Goal: Task Accomplishment & Management: Manage account settings

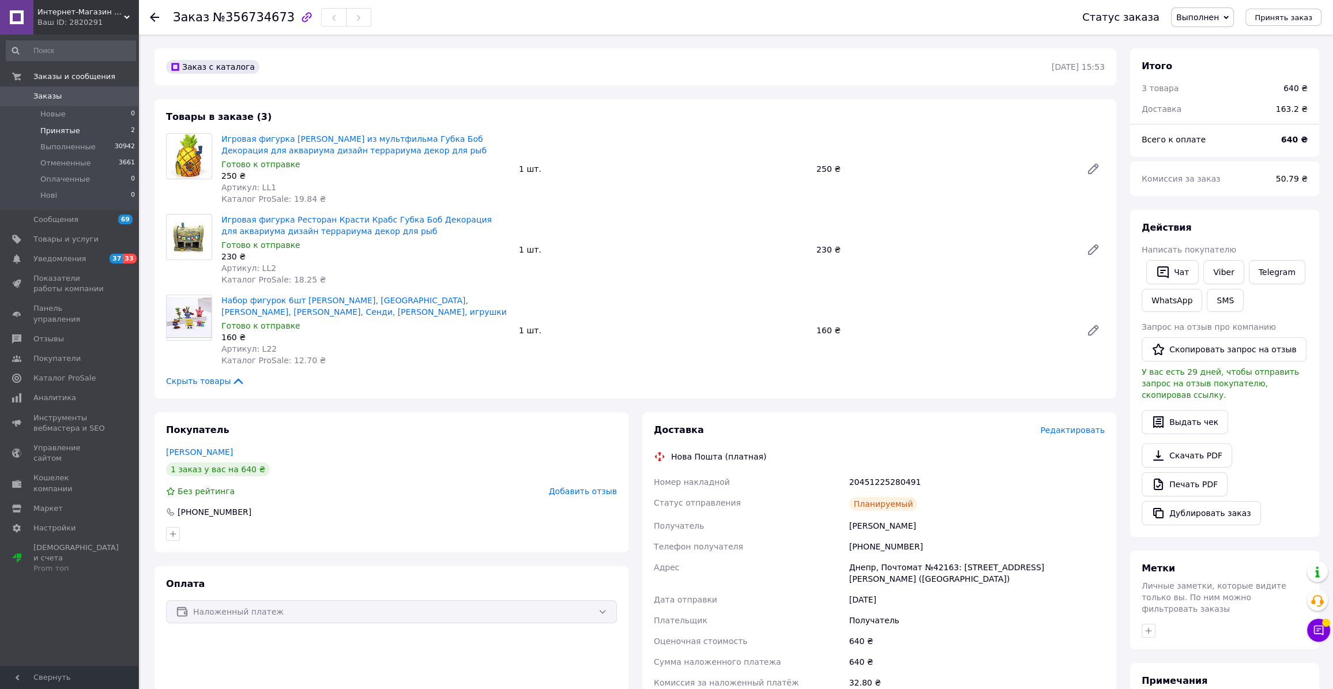
drag, startPoint x: 104, startPoint y: 116, endPoint x: 109, endPoint y: 125, distance: 10.1
click at [105, 117] on li "Новые 0" at bounding box center [71, 114] width 142 height 16
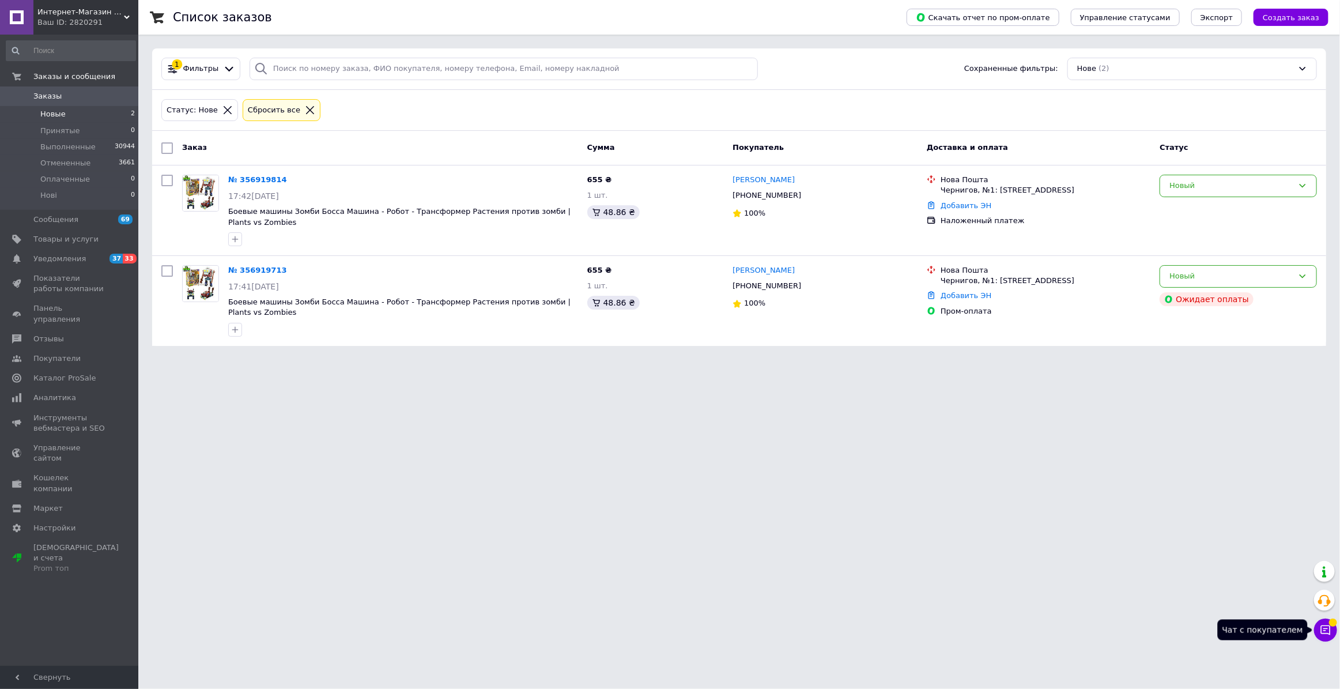
click at [1329, 629] on icon at bounding box center [1326, 630] width 12 height 12
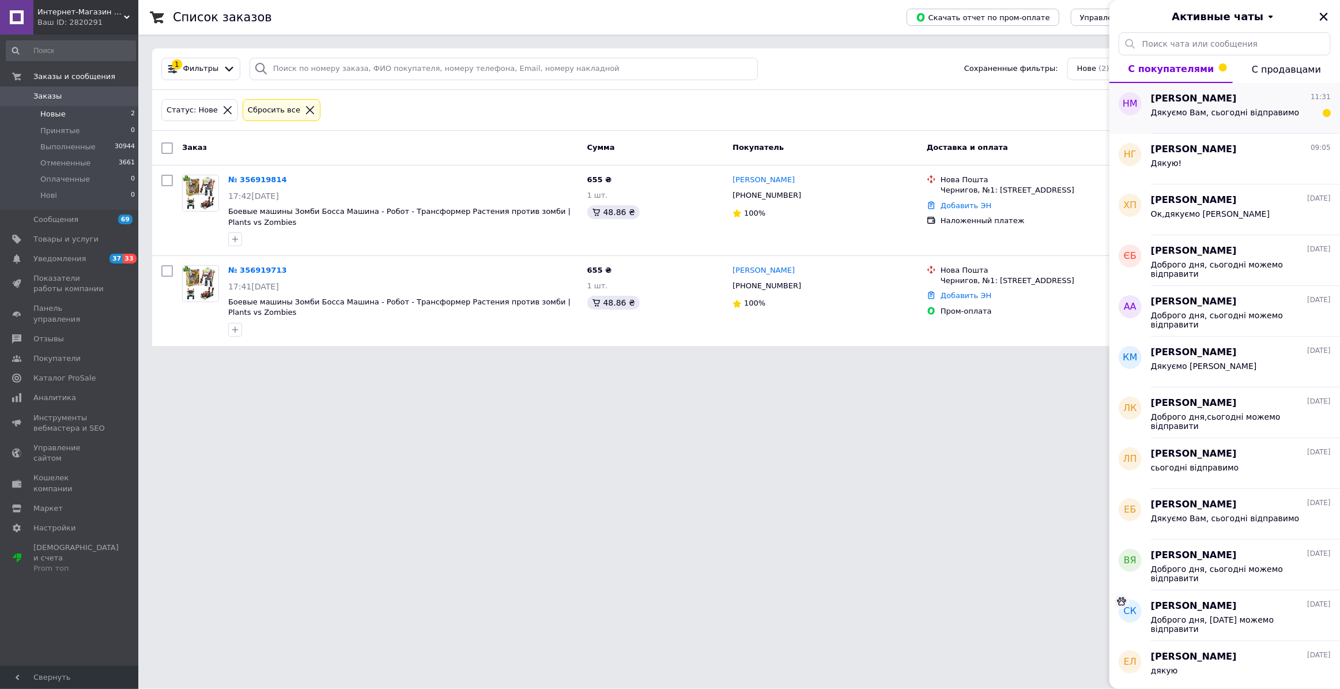
click at [1203, 116] on div "Дякуємо Вам, сьогодні відправимо" at bounding box center [1225, 116] width 149 height 16
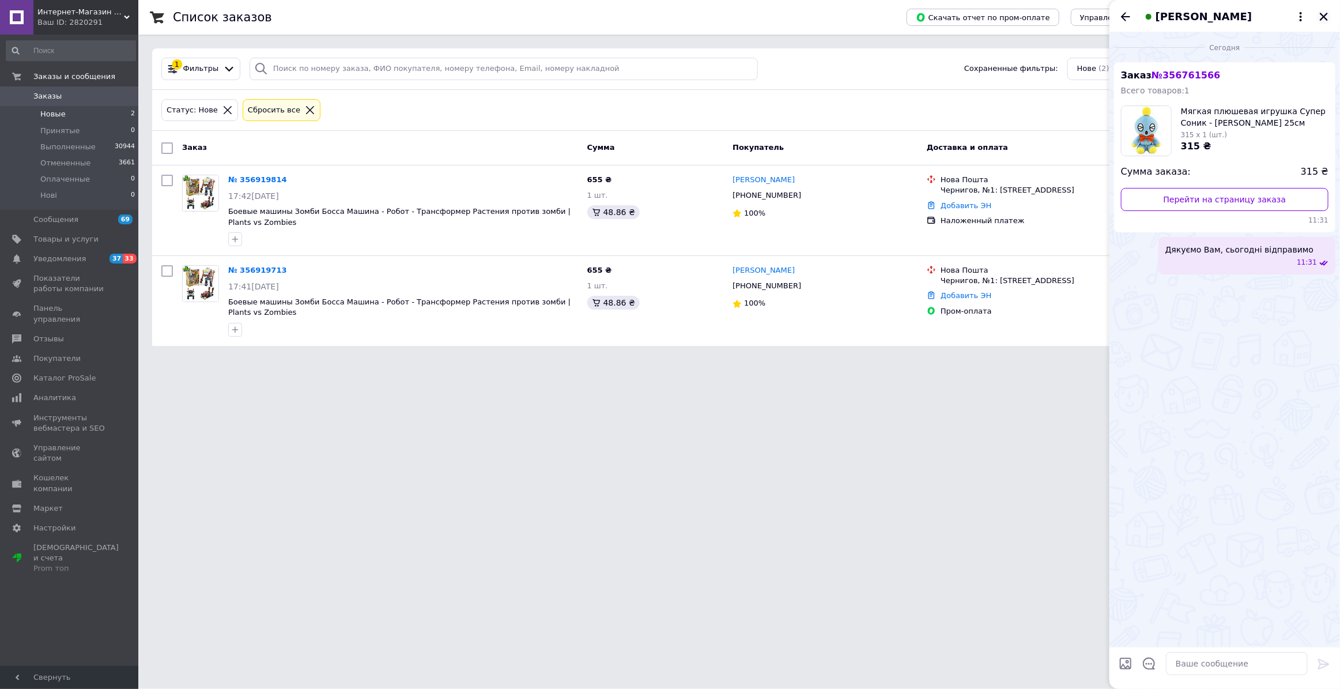
click at [1320, 16] on icon "Закрыть" at bounding box center [1324, 17] width 10 height 10
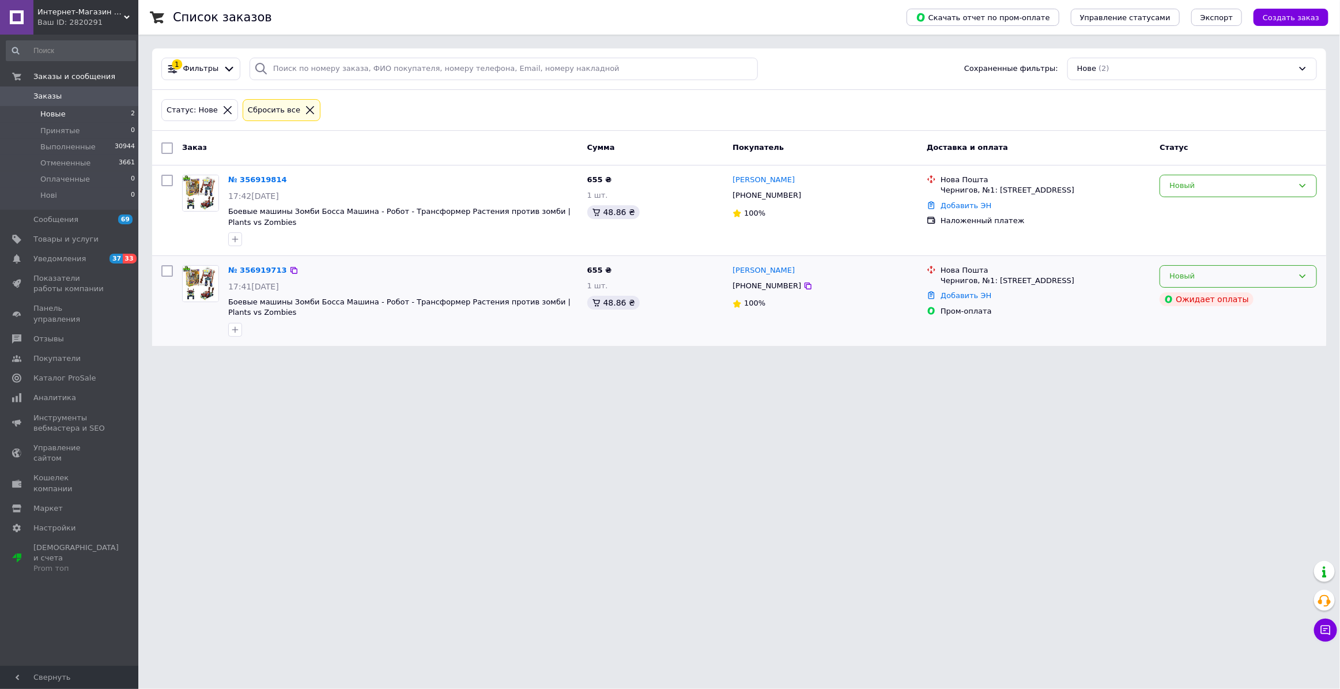
click at [1254, 275] on div "Новый" at bounding box center [1231, 276] width 124 height 12
click at [1225, 342] on li "Отменен" at bounding box center [1238, 342] width 156 height 21
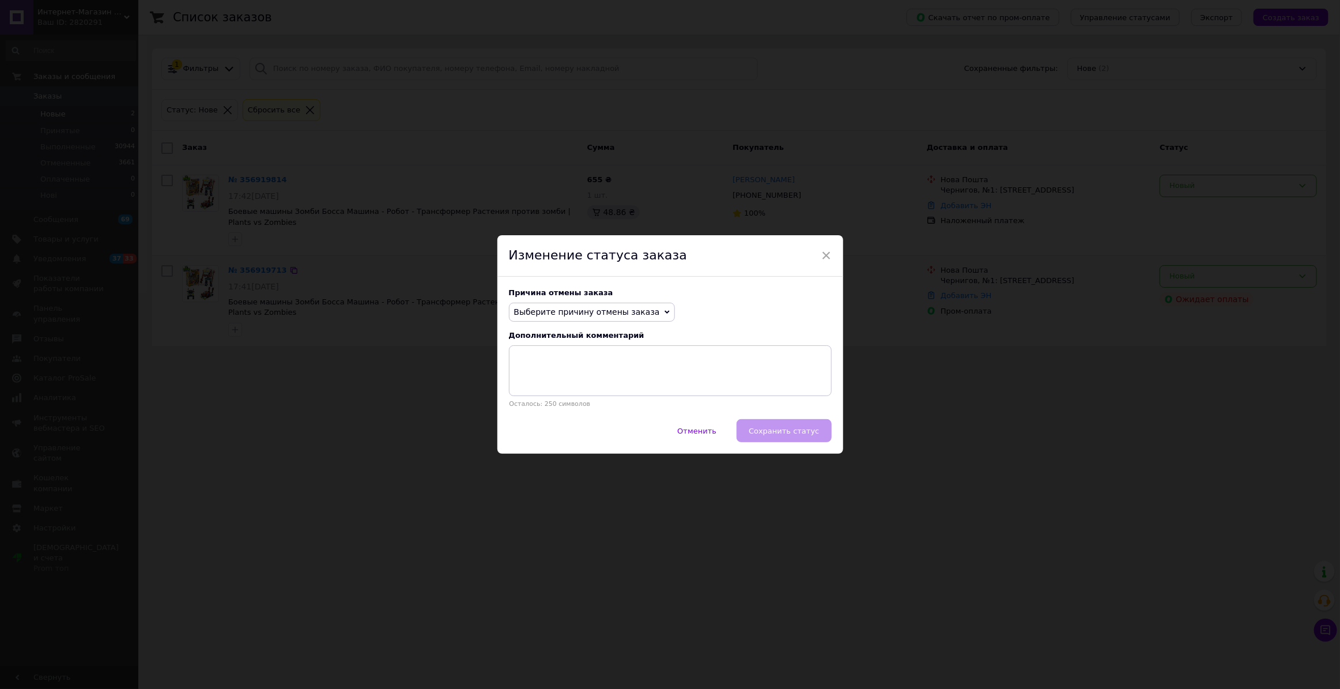
click at [579, 309] on span "Выберите причину отмены заказа" at bounding box center [587, 311] width 146 height 9
click at [583, 394] on li "Заказ-дубликат" at bounding box center [592, 399] width 165 height 16
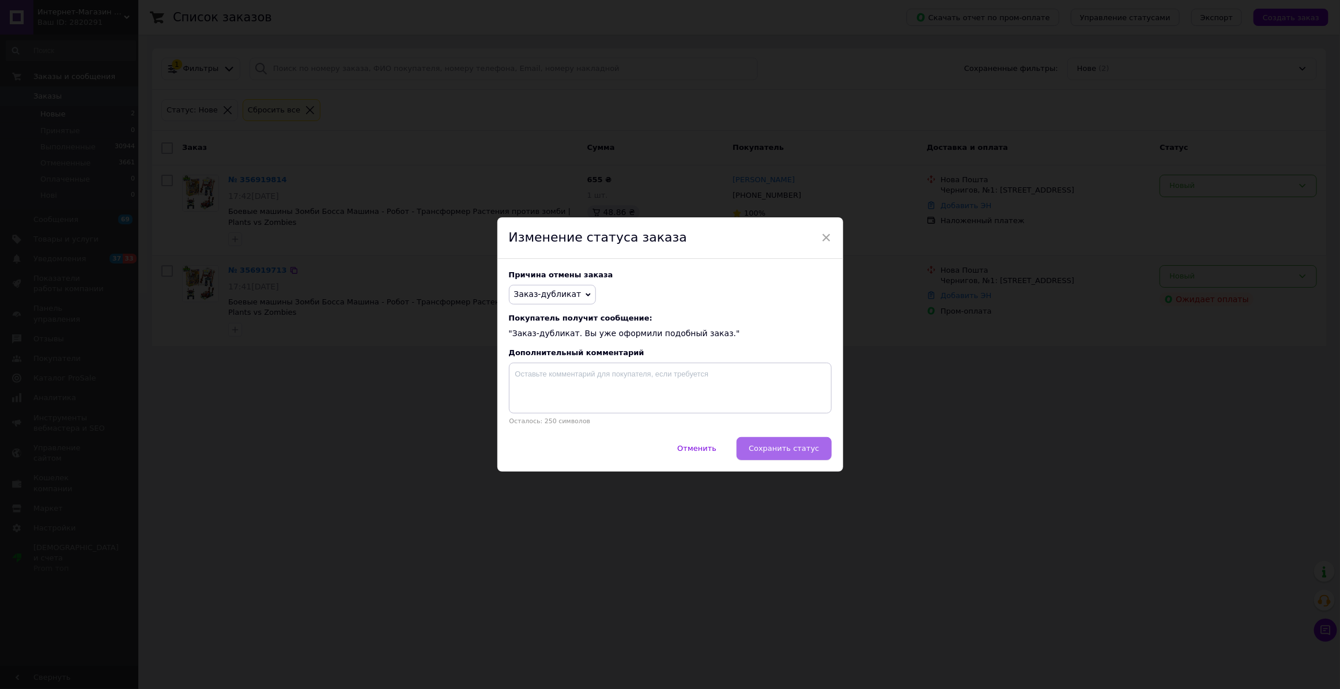
click at [802, 452] on span "Сохранить статус" at bounding box center [784, 448] width 70 height 9
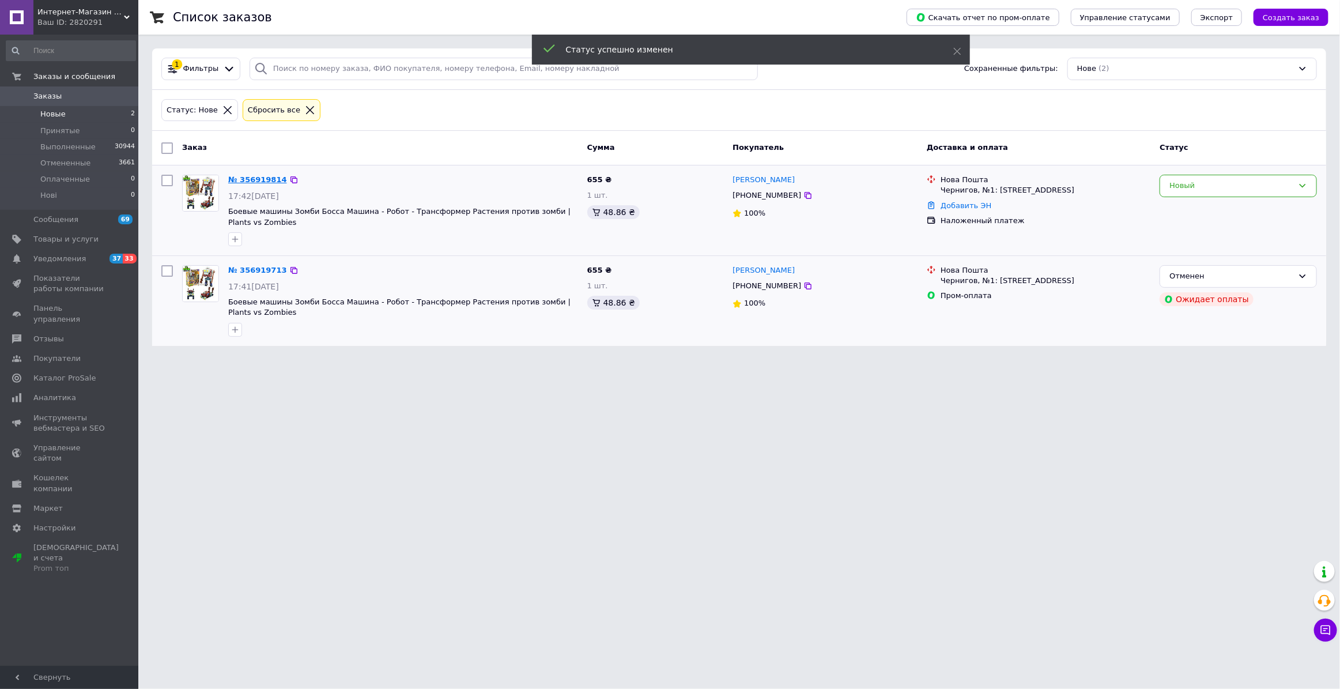
click at [254, 177] on link "№ 356919814" at bounding box center [257, 179] width 59 height 9
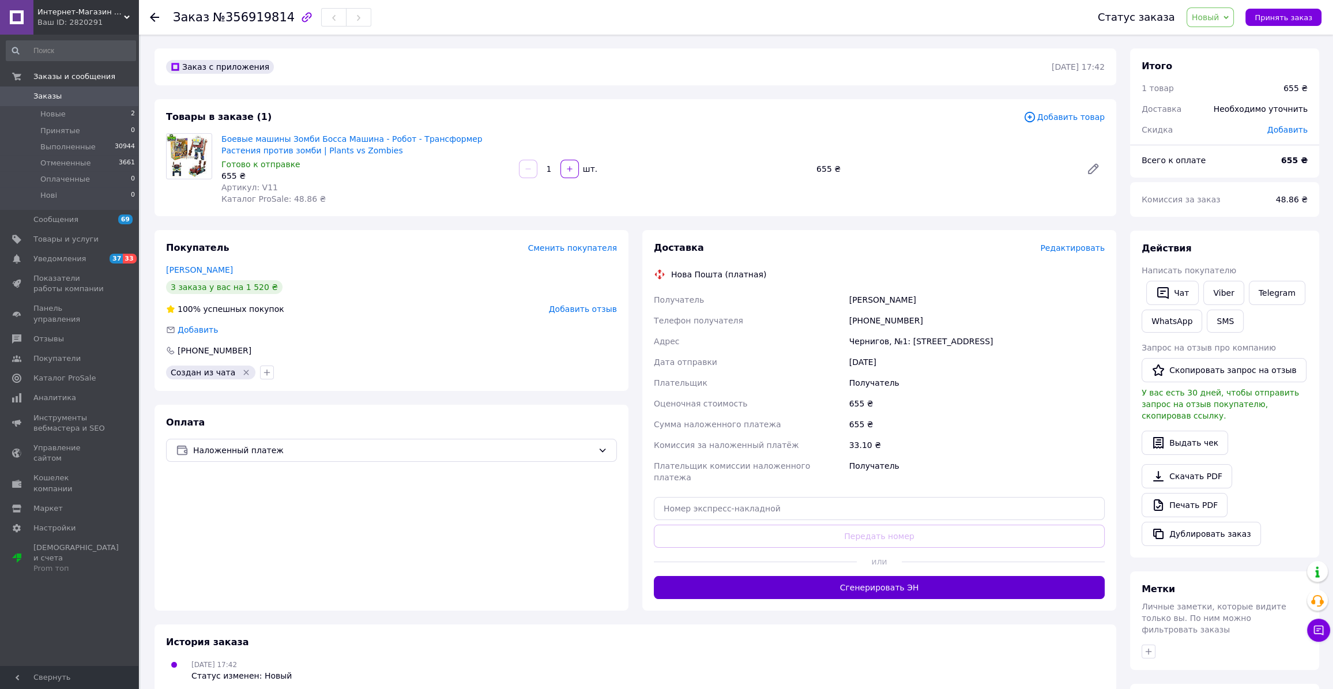
click at [927, 579] on button "Сгенерировать ЭН" at bounding box center [879, 587] width 451 height 23
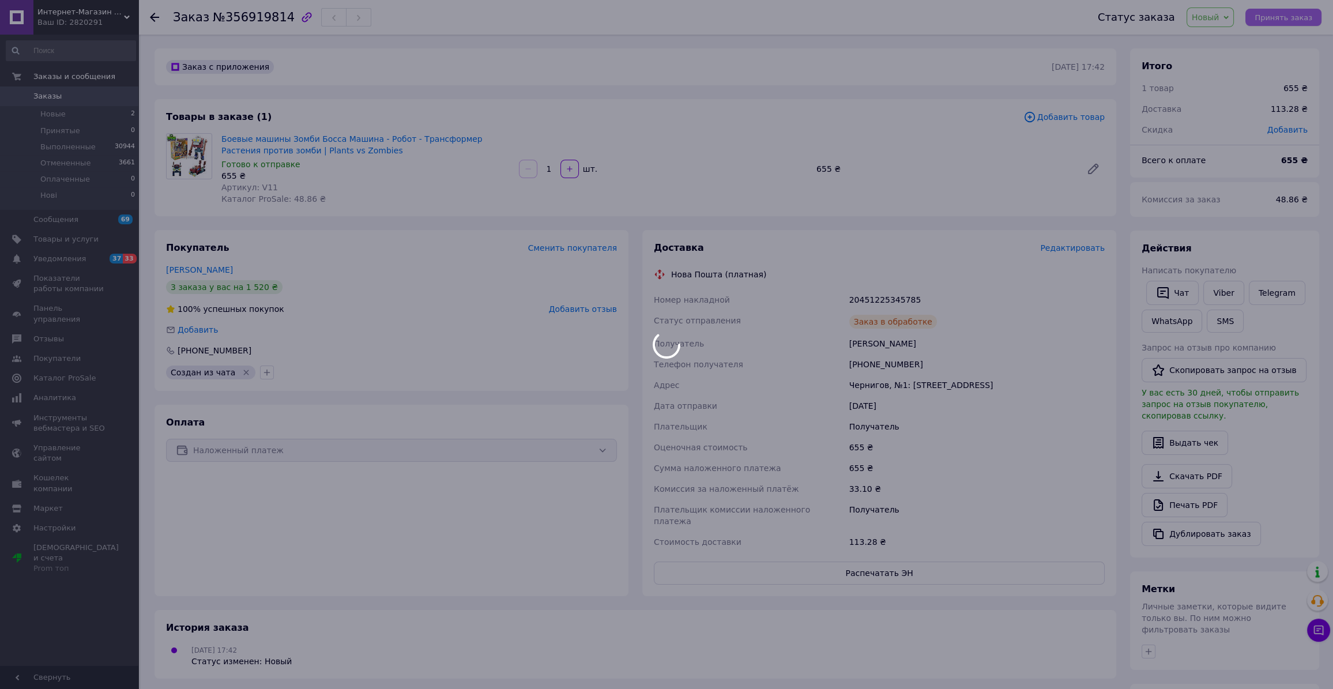
click at [1280, 17] on div at bounding box center [666, 344] width 1333 height 689
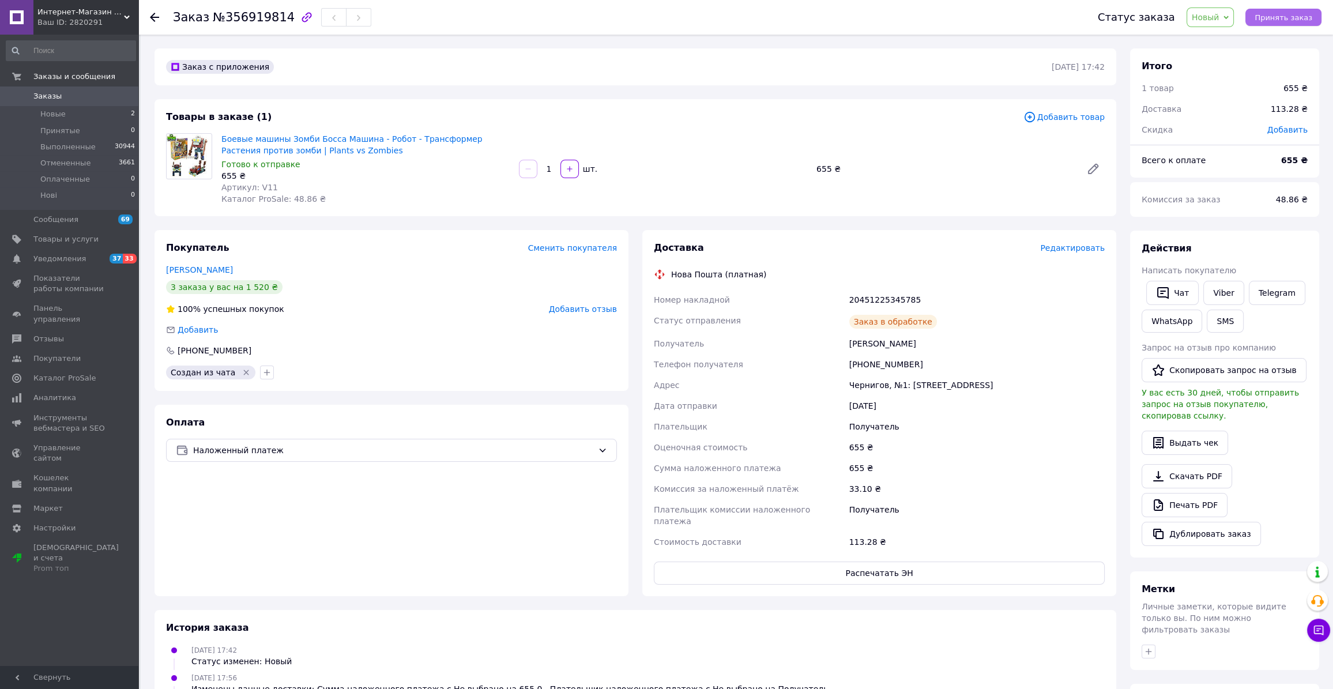
click at [1280, 21] on span "Принять заказ" at bounding box center [1283, 17] width 58 height 9
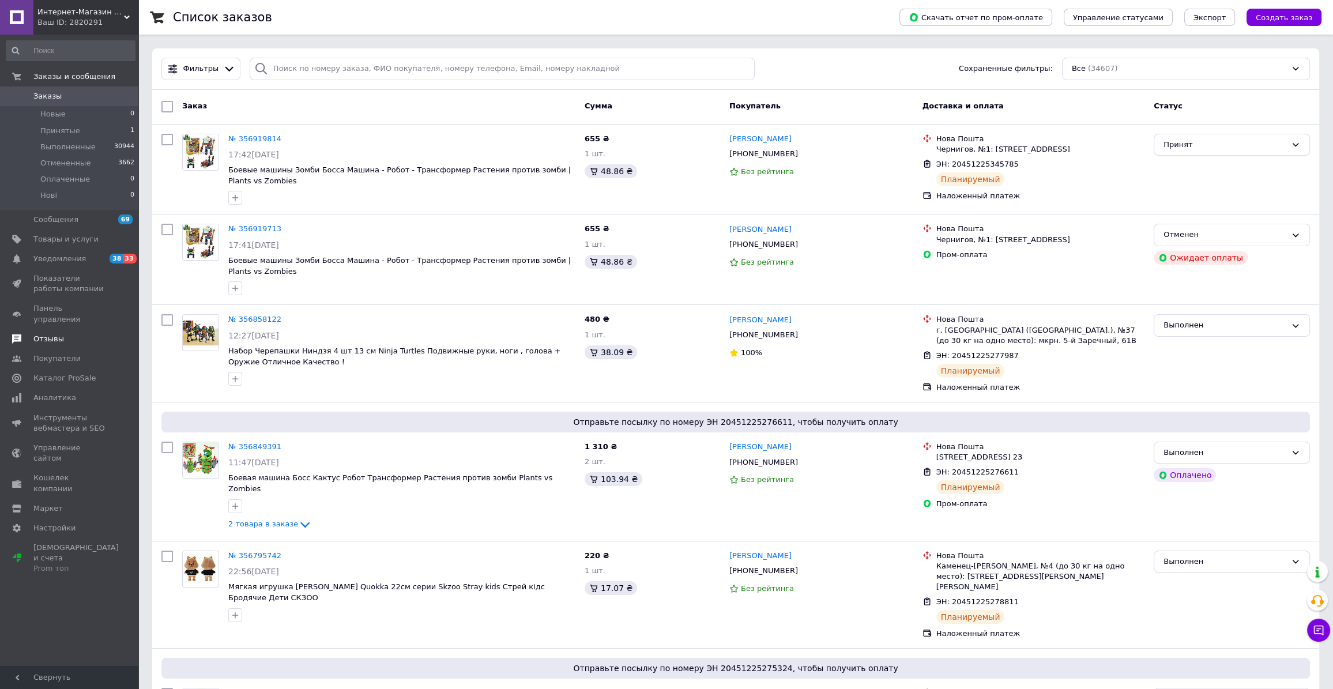
click at [42, 334] on span "Отзывы" at bounding box center [48, 339] width 31 height 10
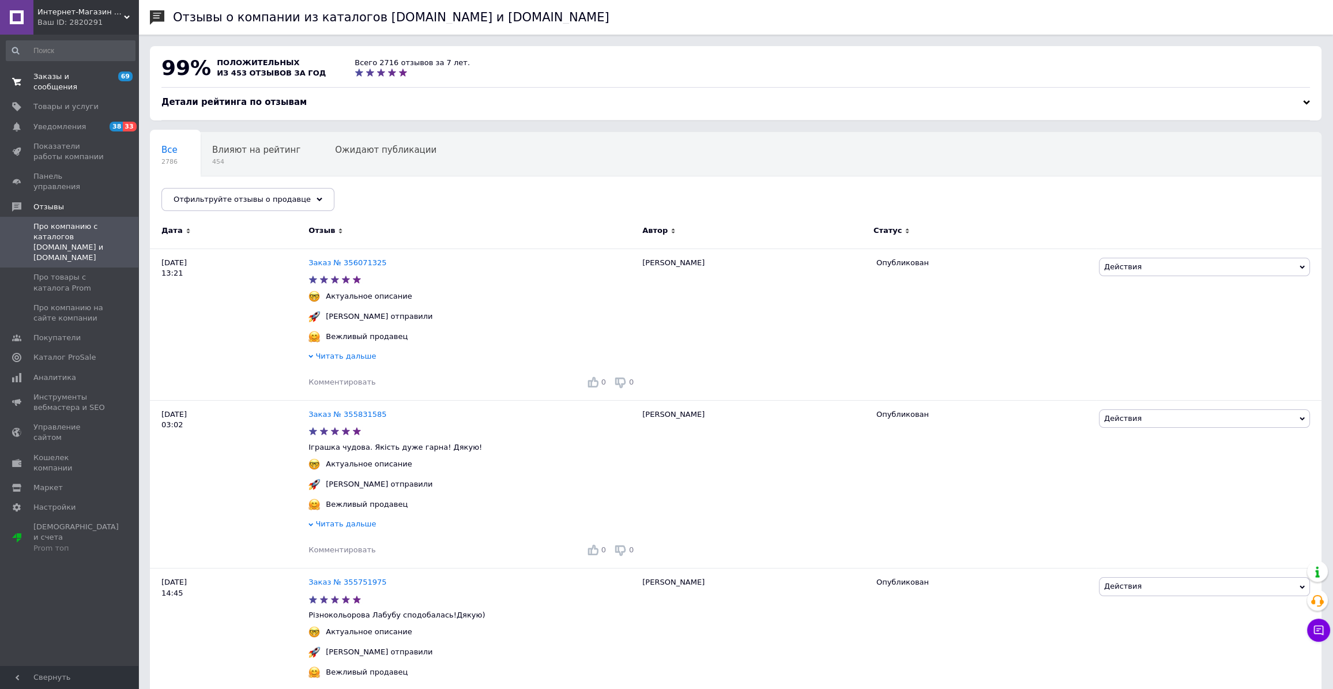
click at [52, 76] on span "Заказы и сообщения" at bounding box center [69, 81] width 73 height 21
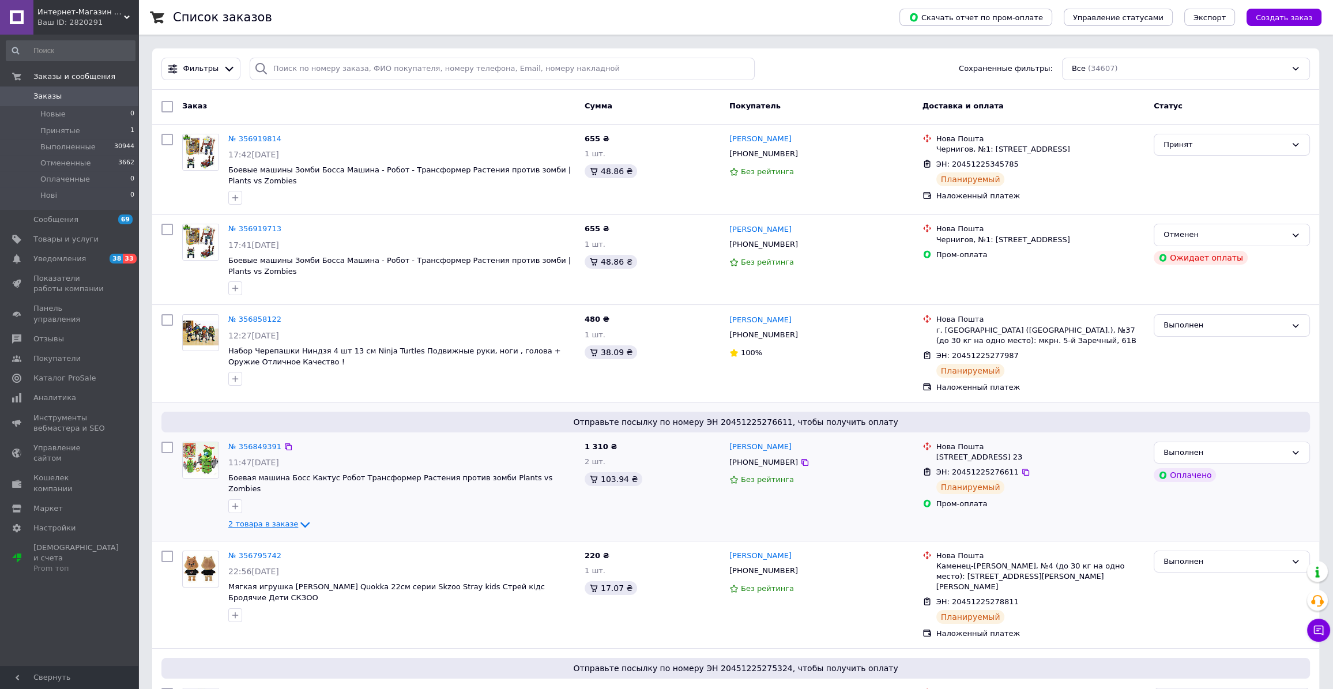
click at [300, 522] on icon at bounding box center [304, 525] width 9 height 6
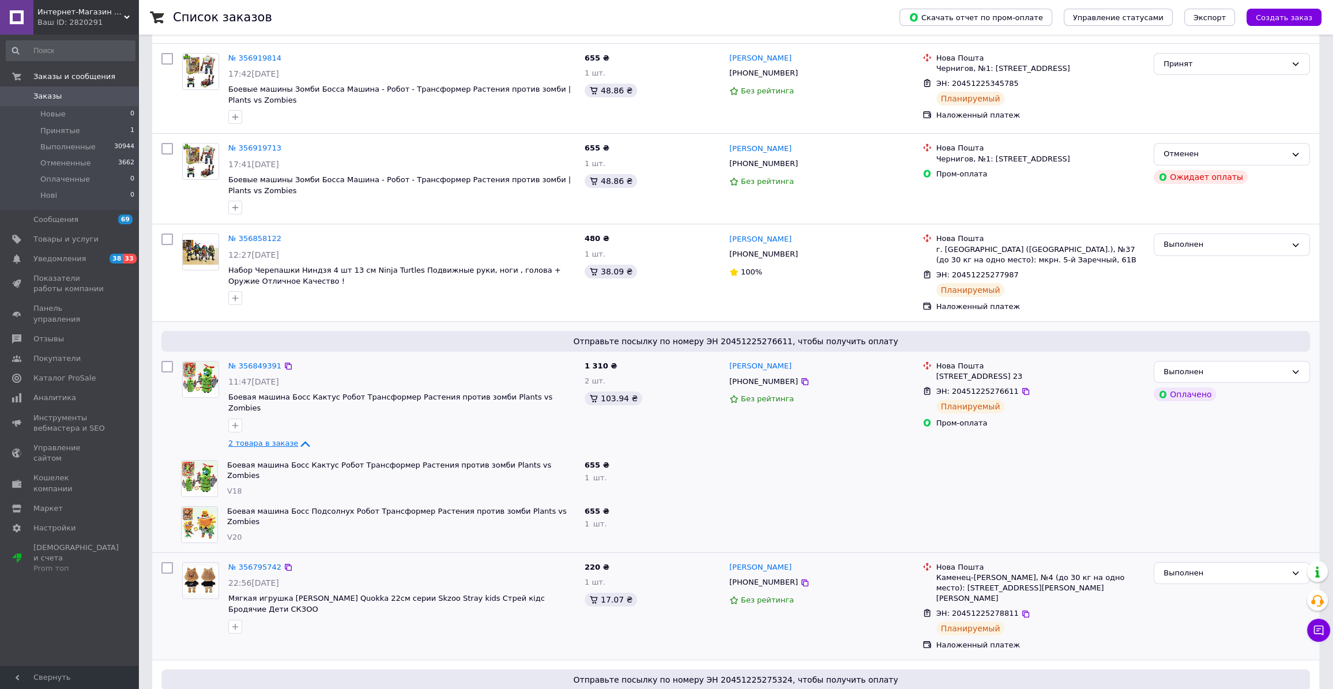
scroll to position [104, 0]
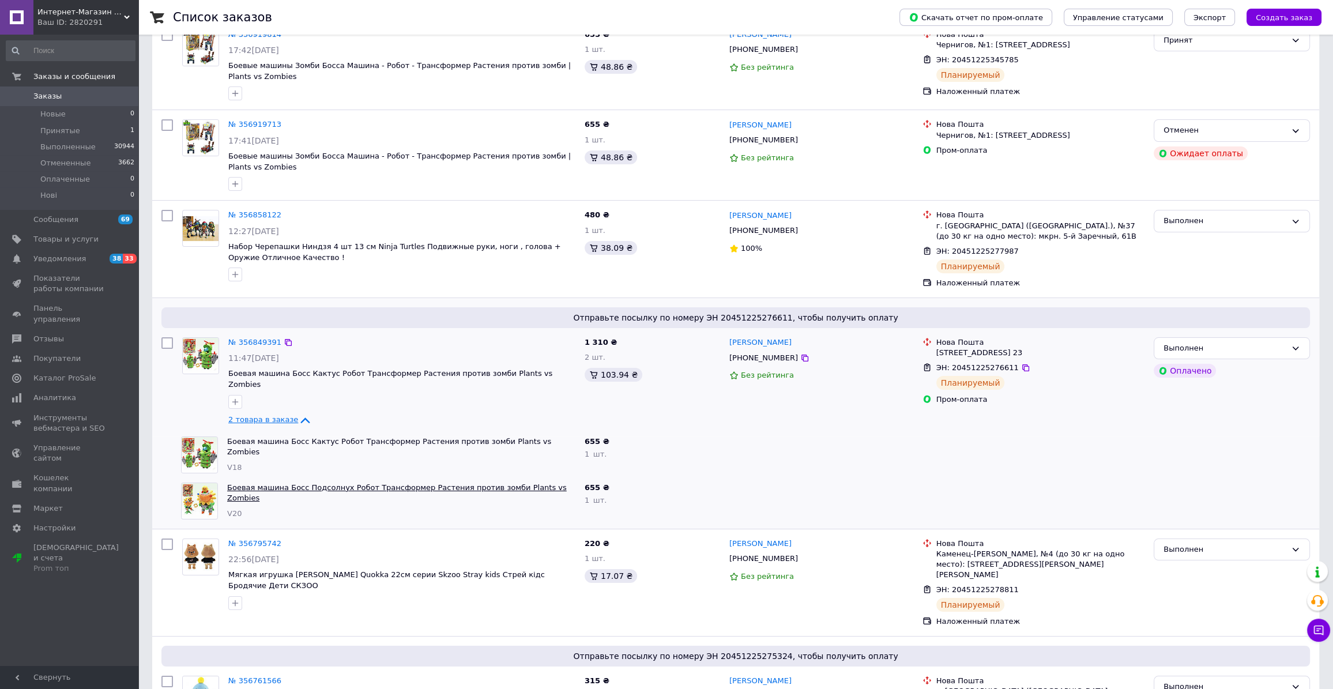
click at [251, 483] on link "Боевая машина Босс Подсолнух Робот Трансформер Растения против зомби Plants vs …" at bounding box center [396, 493] width 339 height 20
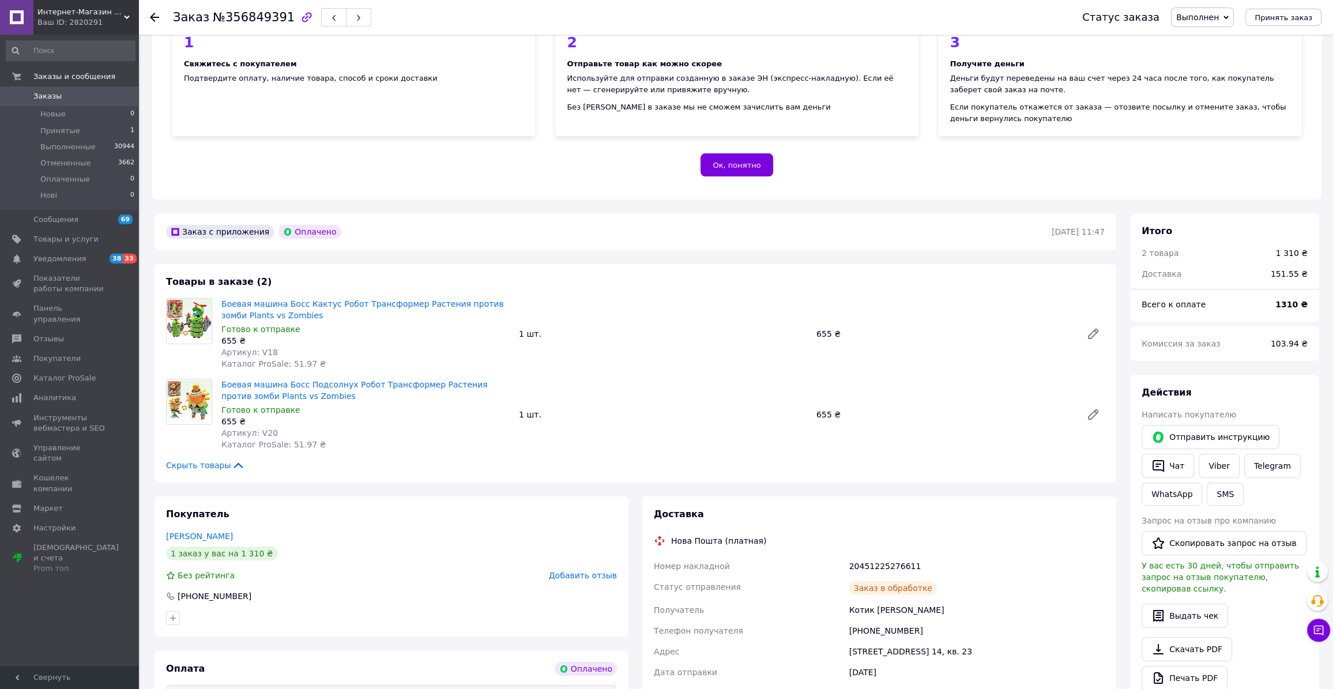
scroll to position [209, 0]
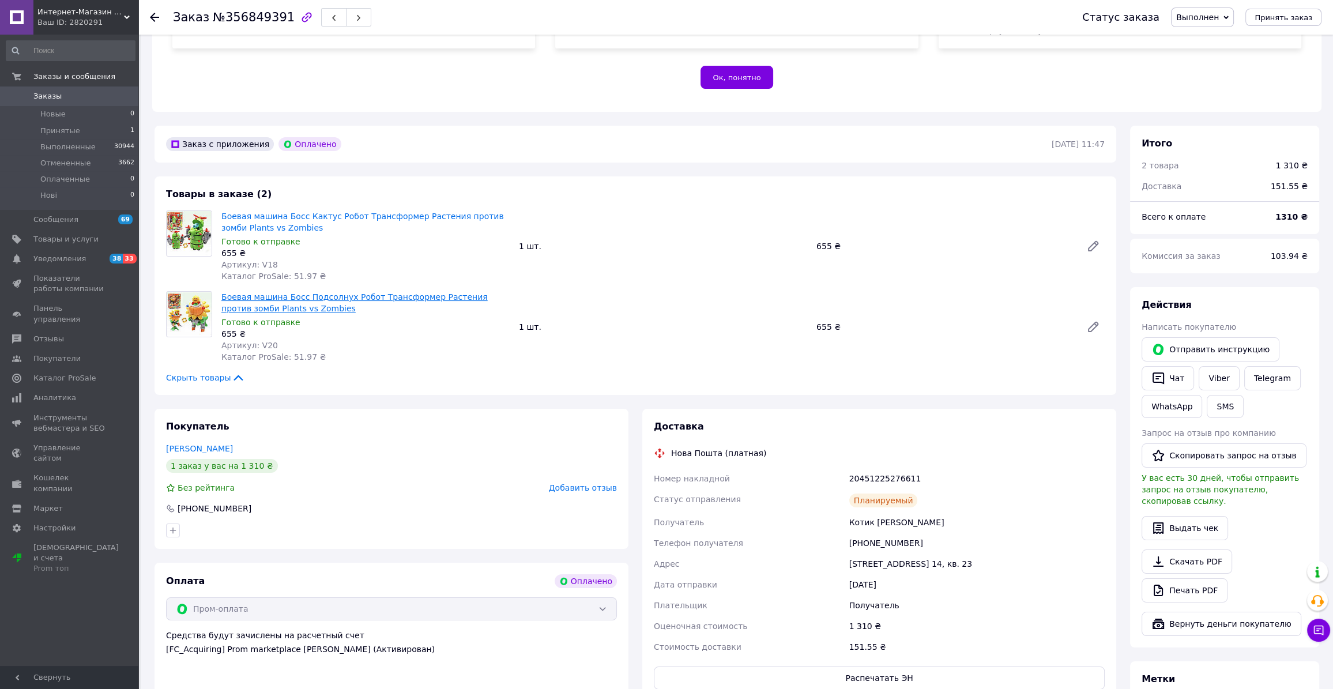
click at [240, 295] on link "Боевая машина Босс Подсолнух Робот Трансформер Растения против зомби Plants vs …" at bounding box center [354, 302] width 266 height 21
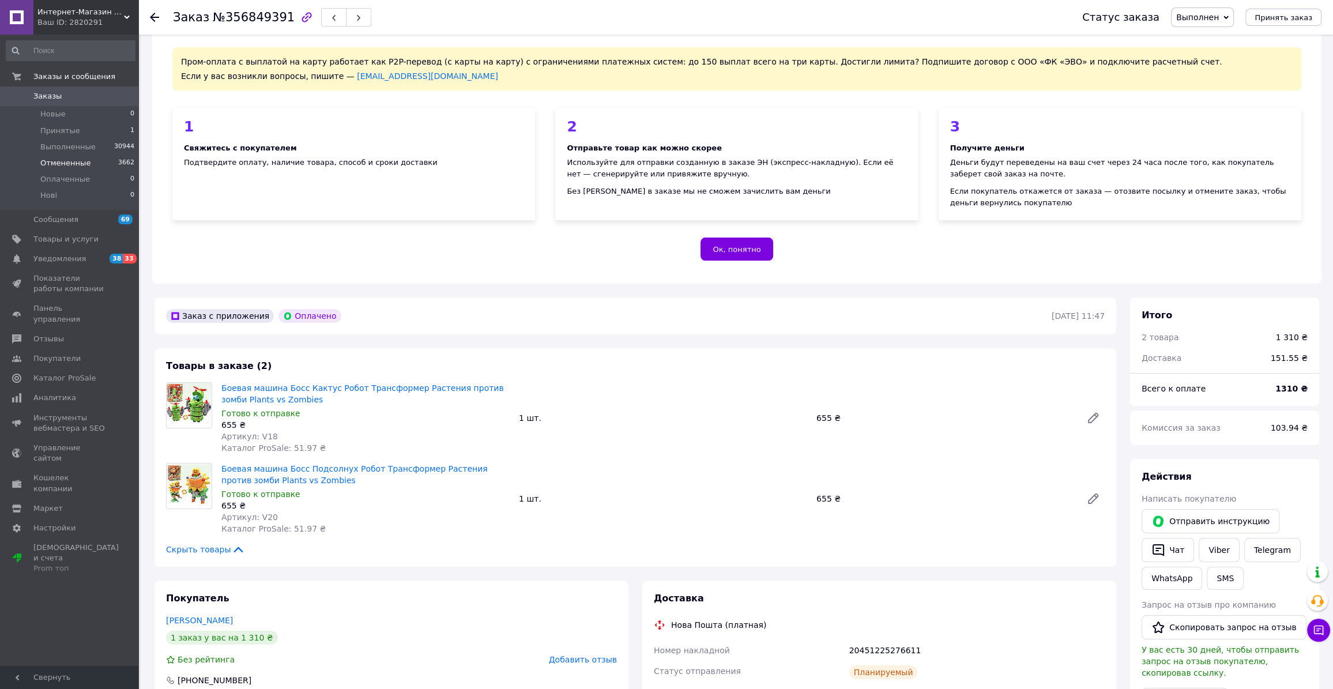
scroll to position [0, 0]
